Goal: Find specific page/section: Locate a particular part of the current website

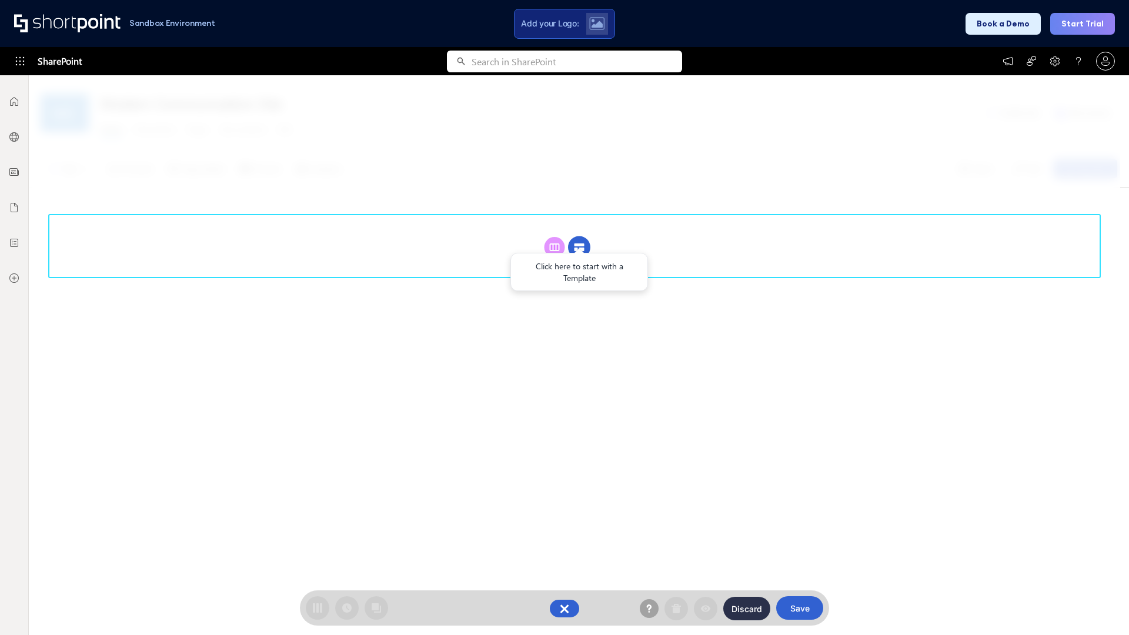
click at [579, 236] on circle at bounding box center [579, 247] width 22 height 22
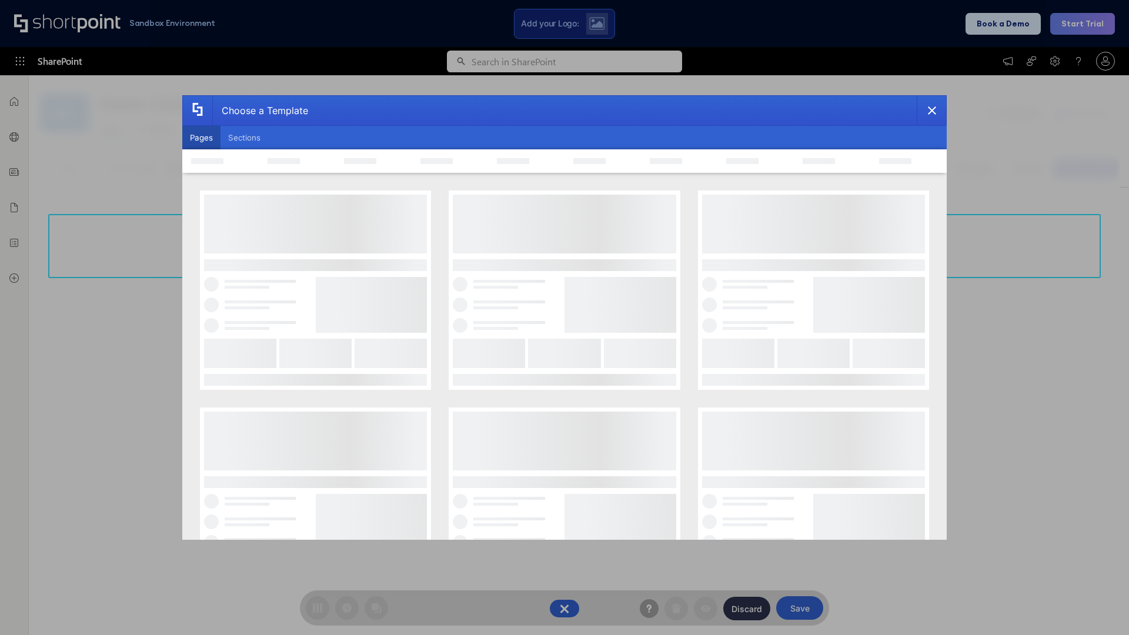
scroll to position [161, 0]
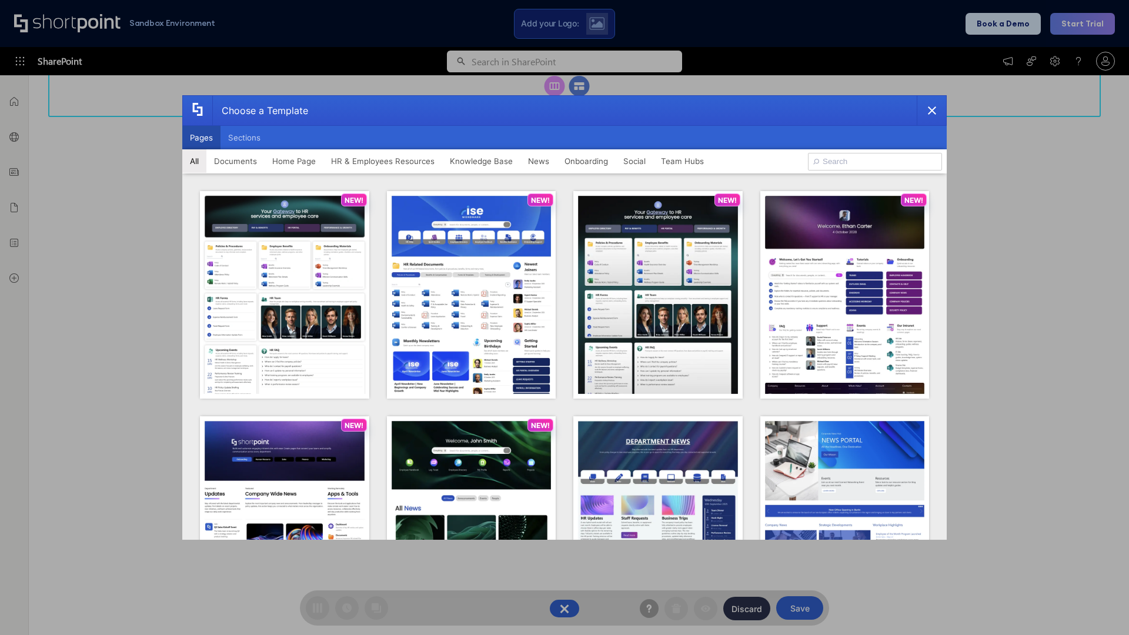
click at [201, 138] on button "Pages" at bounding box center [201, 138] width 38 height 24
type input "HR 4"
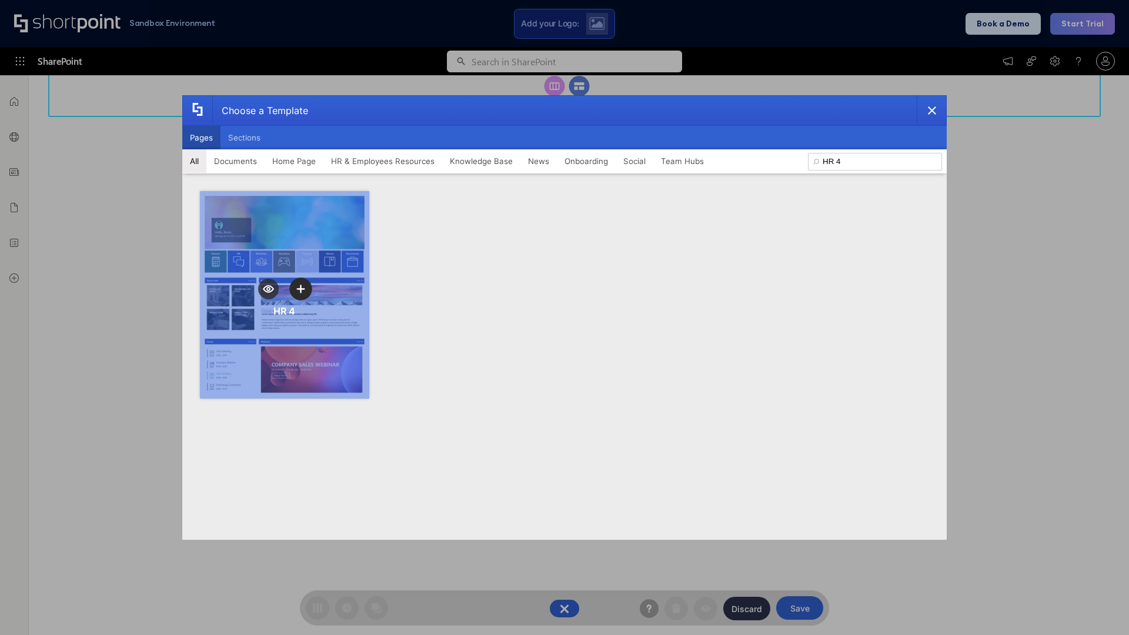
click at [300, 289] on icon "template selector" at bounding box center [300, 289] width 8 height 8
